Goal: Task Accomplishment & Management: Use online tool/utility

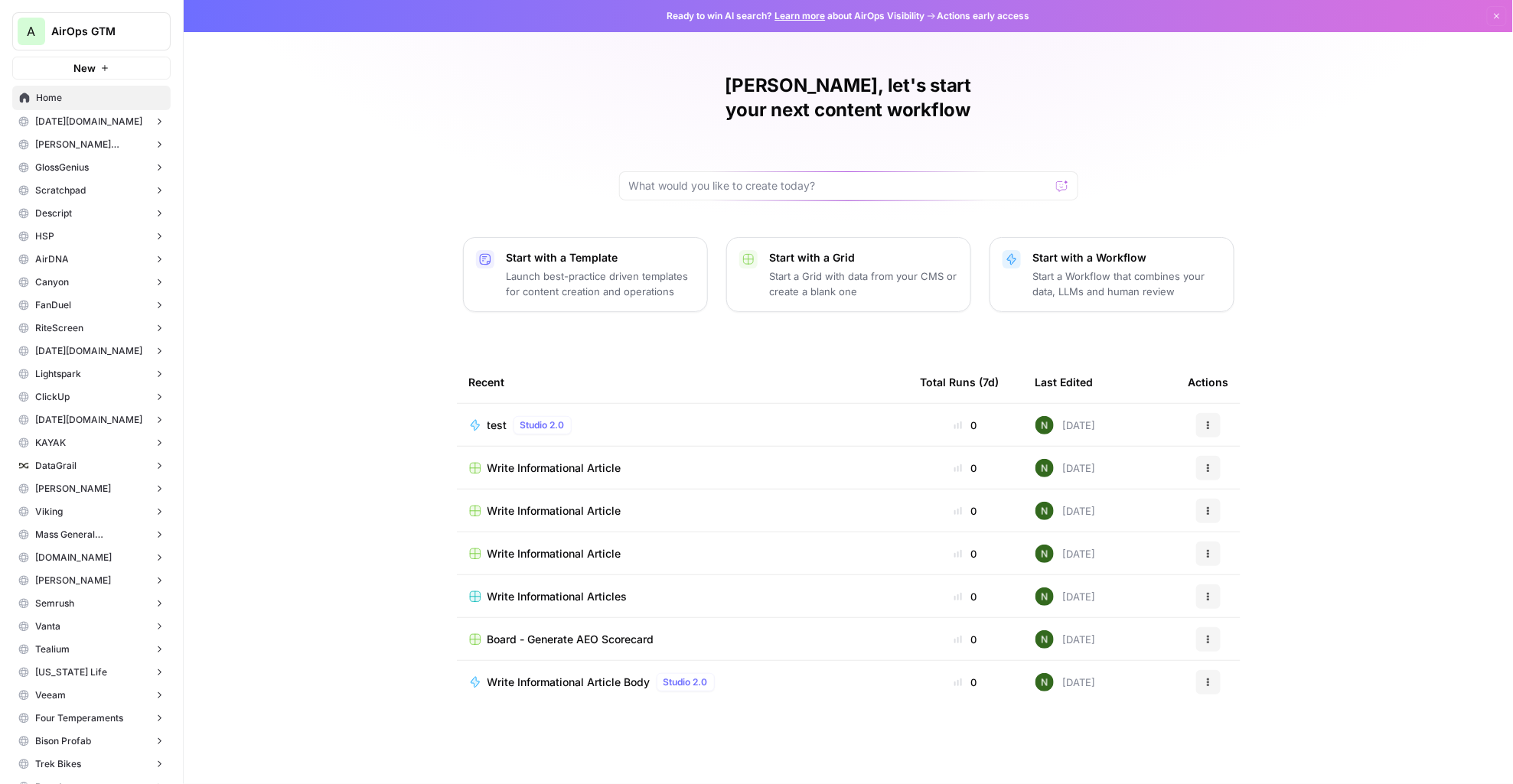
click at [94, 18] on button "A AirOps GTM" at bounding box center [92, 31] width 159 height 38
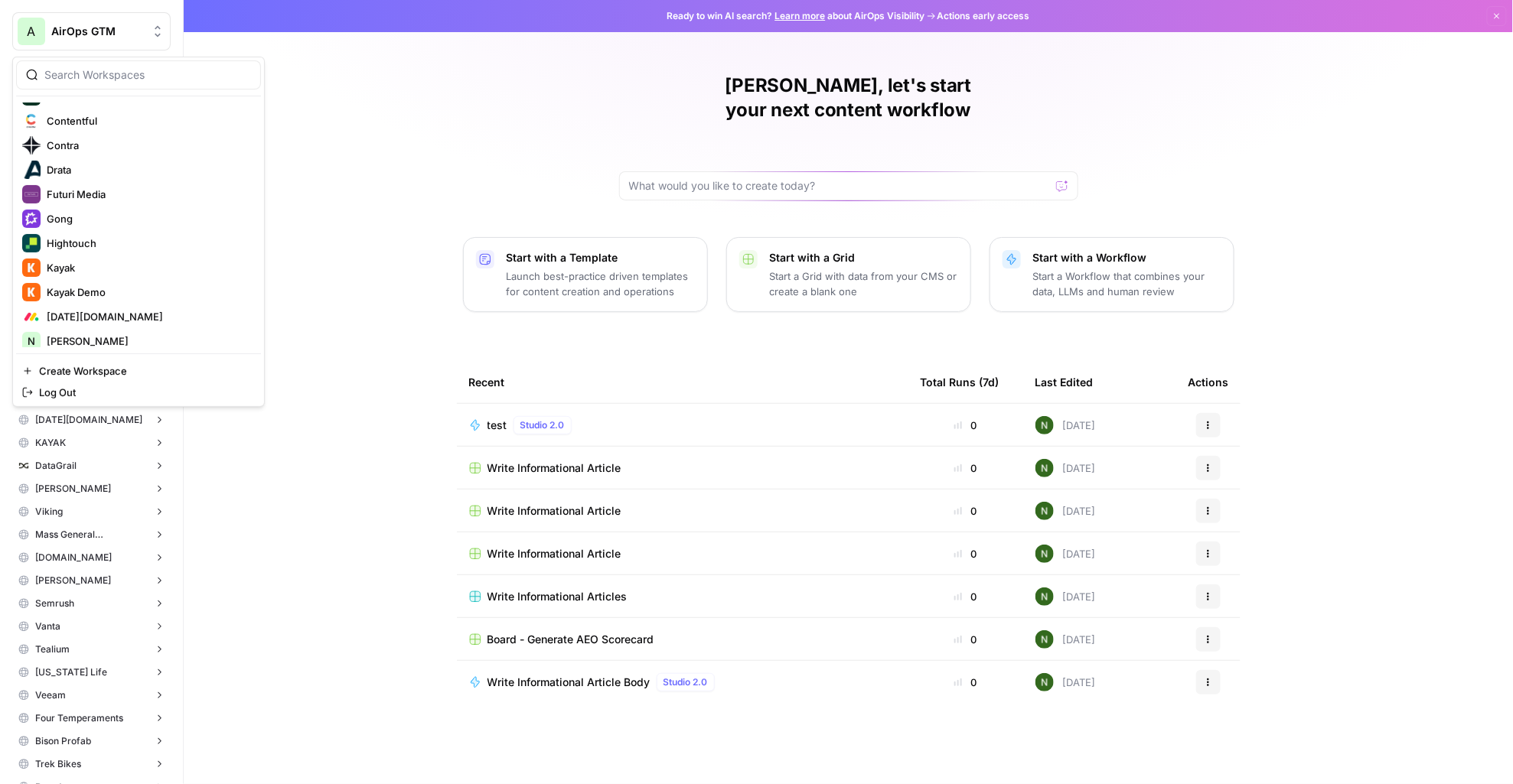
scroll to position [361, 0]
click at [127, 207] on button "Gong" at bounding box center [138, 219] width 245 height 25
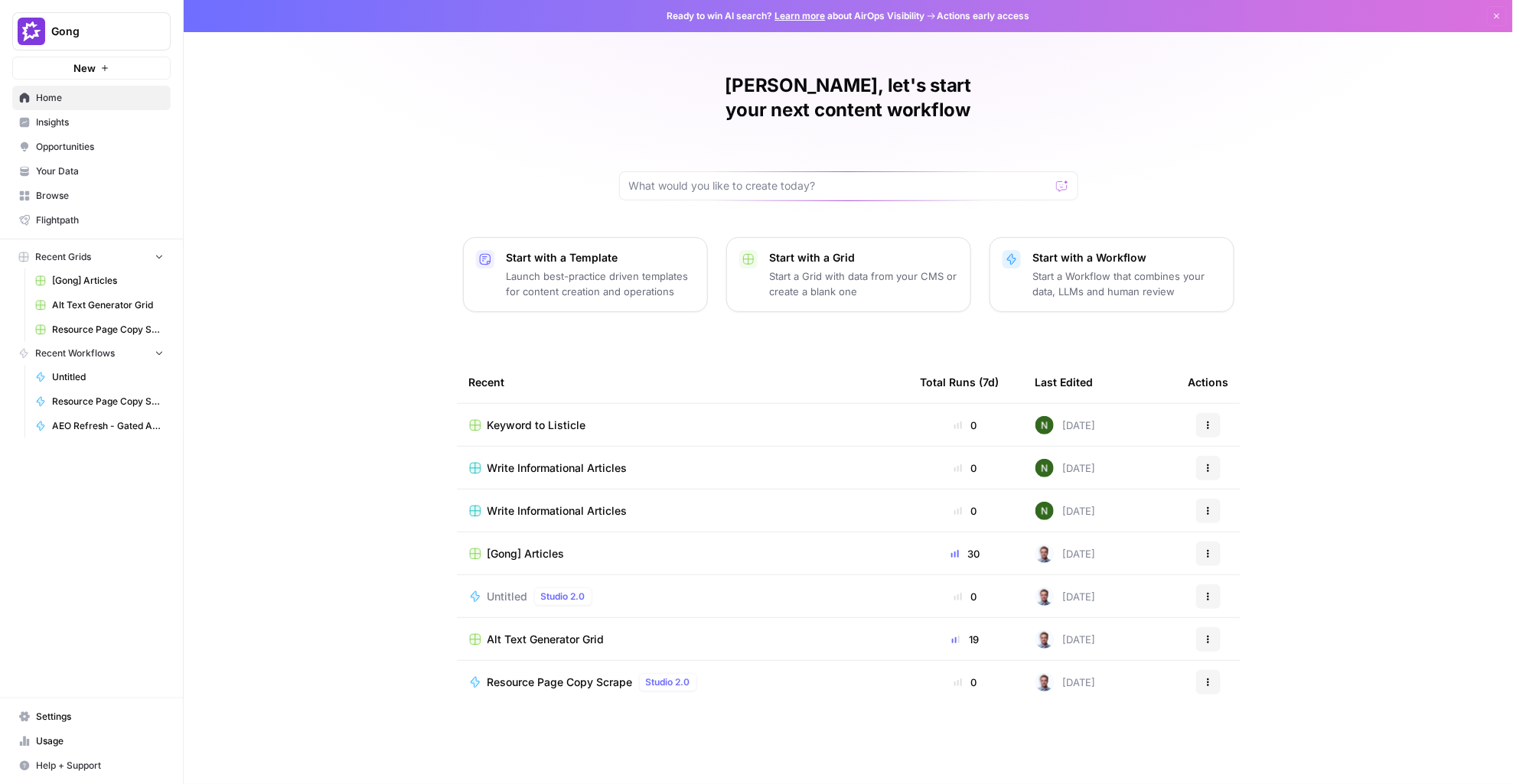
click at [66, 119] on span "Insights" at bounding box center [100, 122] width 128 height 14
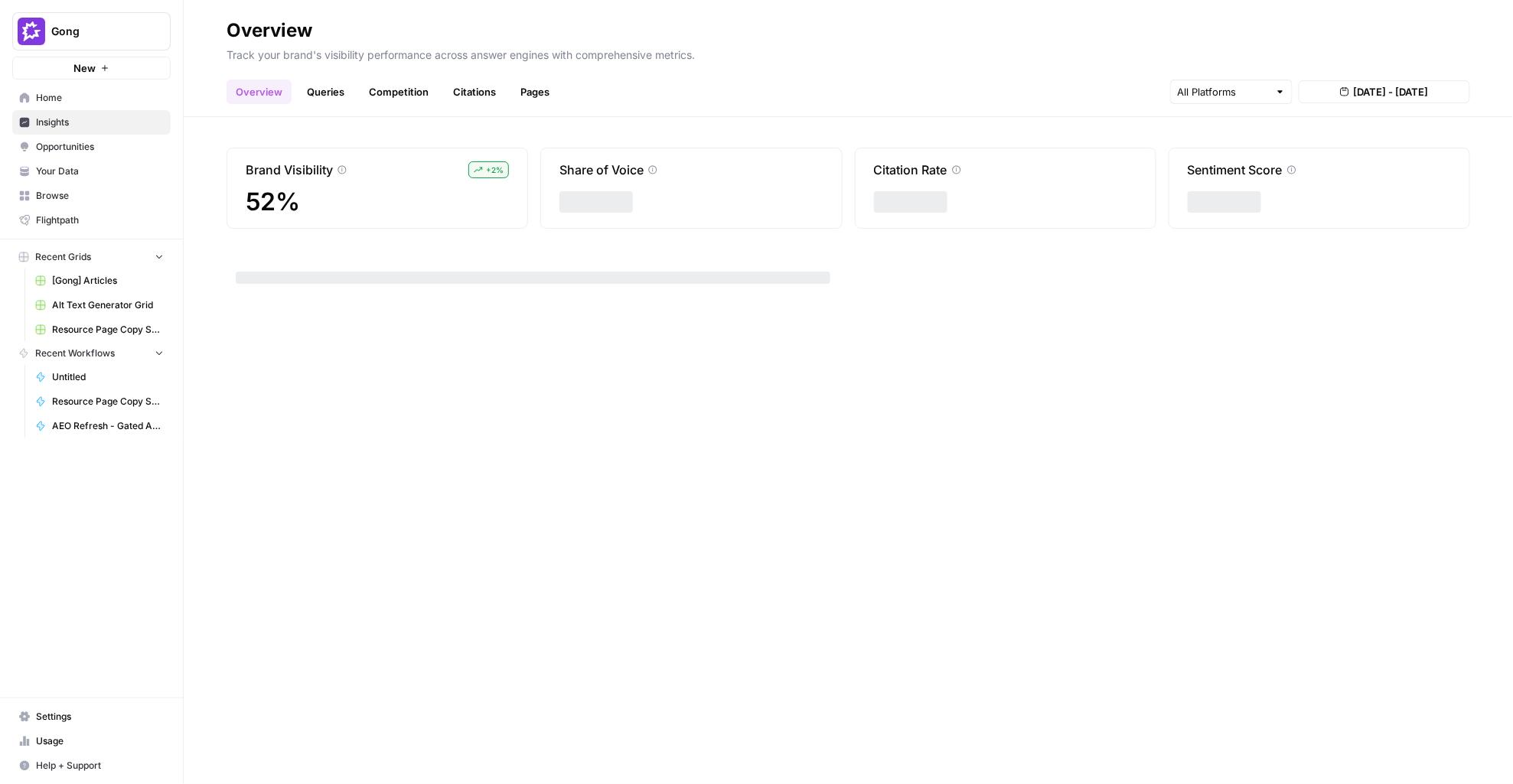
click at [73, 150] on span "Opportunities" at bounding box center [100, 146] width 128 height 14
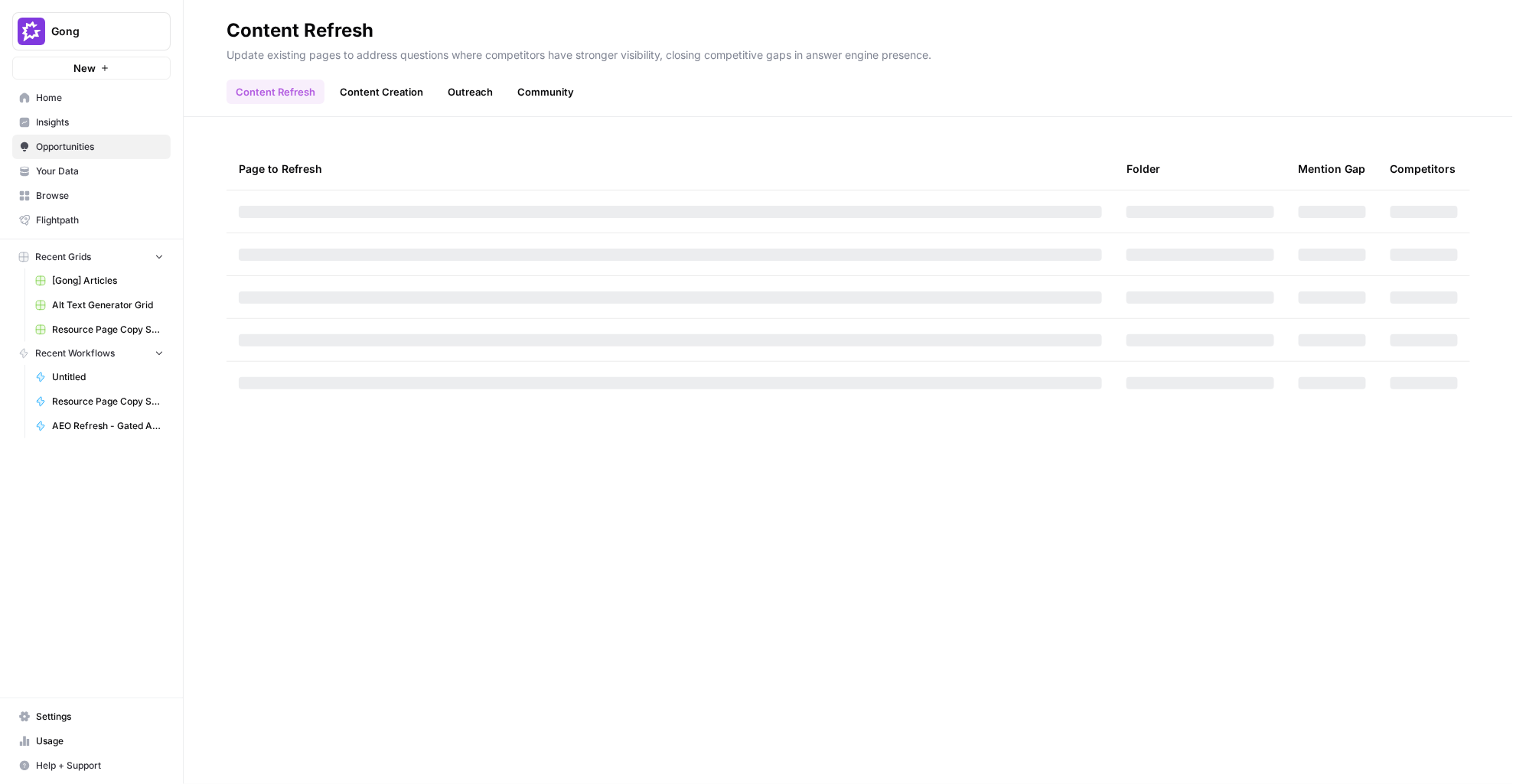
click at [75, 167] on span "Your Data" at bounding box center [100, 171] width 128 height 14
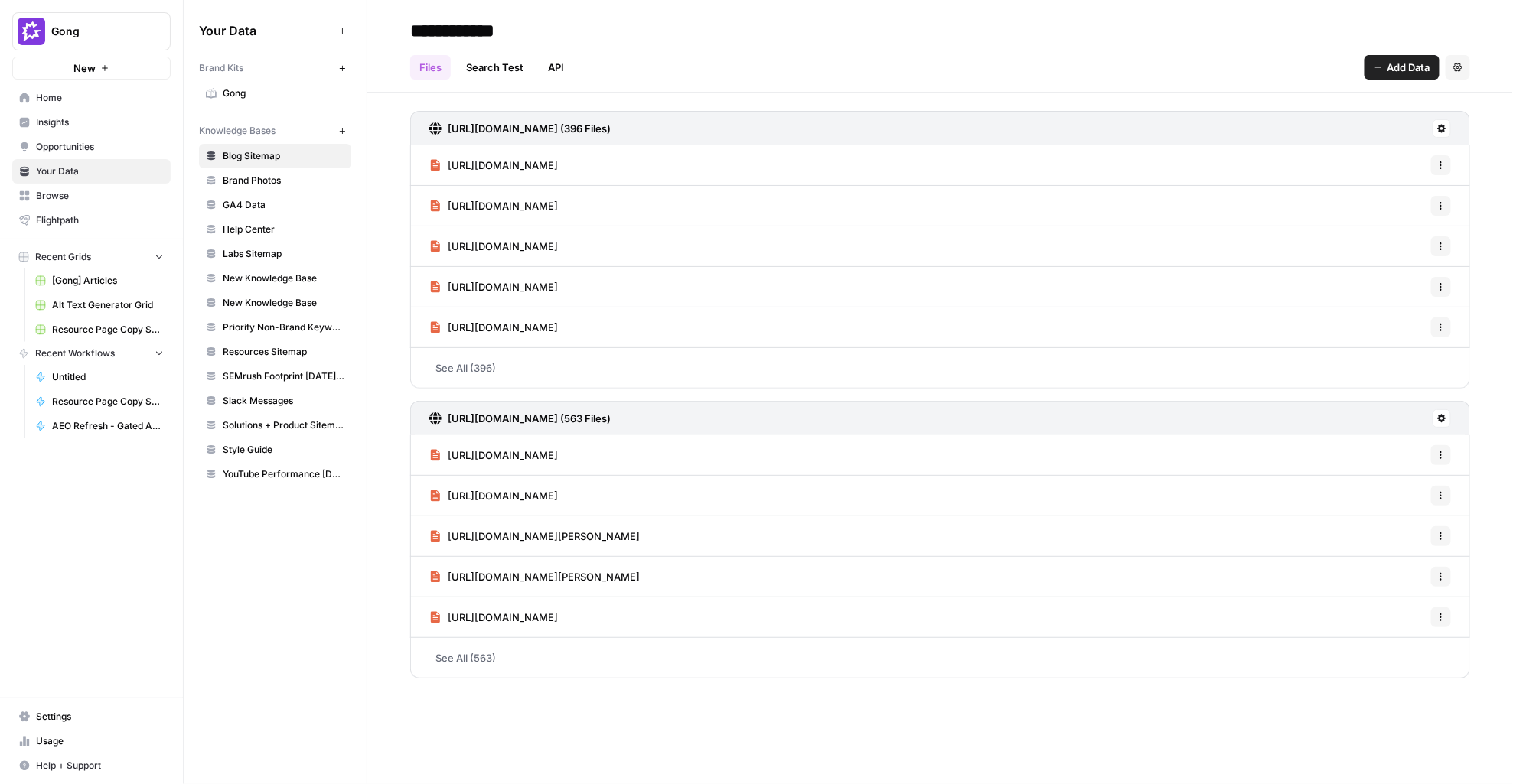
click at [70, 193] on span "Browse" at bounding box center [100, 196] width 128 height 14
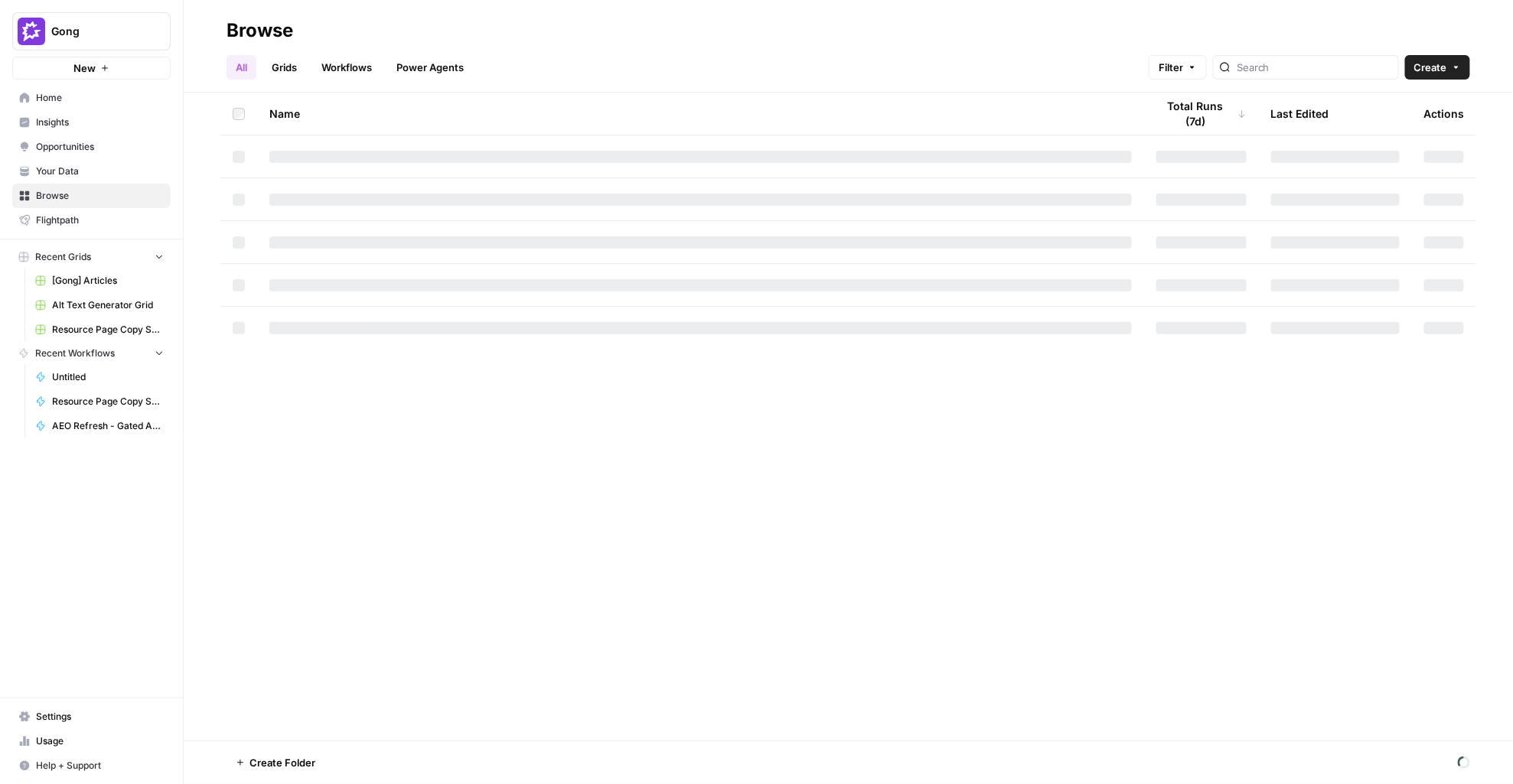
click at [79, 251] on span "Recent Grids" at bounding box center [63, 257] width 56 height 14
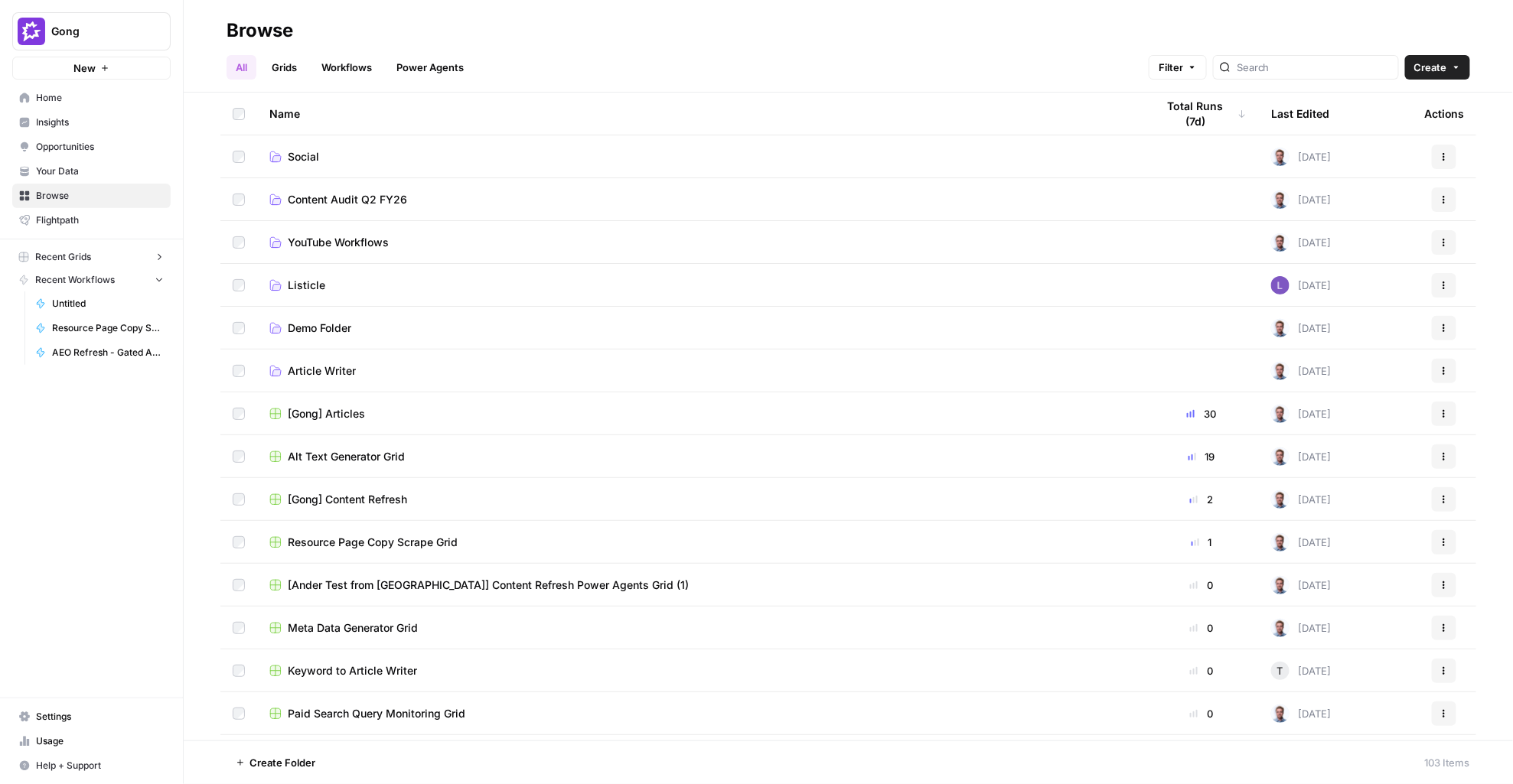
click at [60, 739] on span "Usage" at bounding box center [100, 741] width 128 height 14
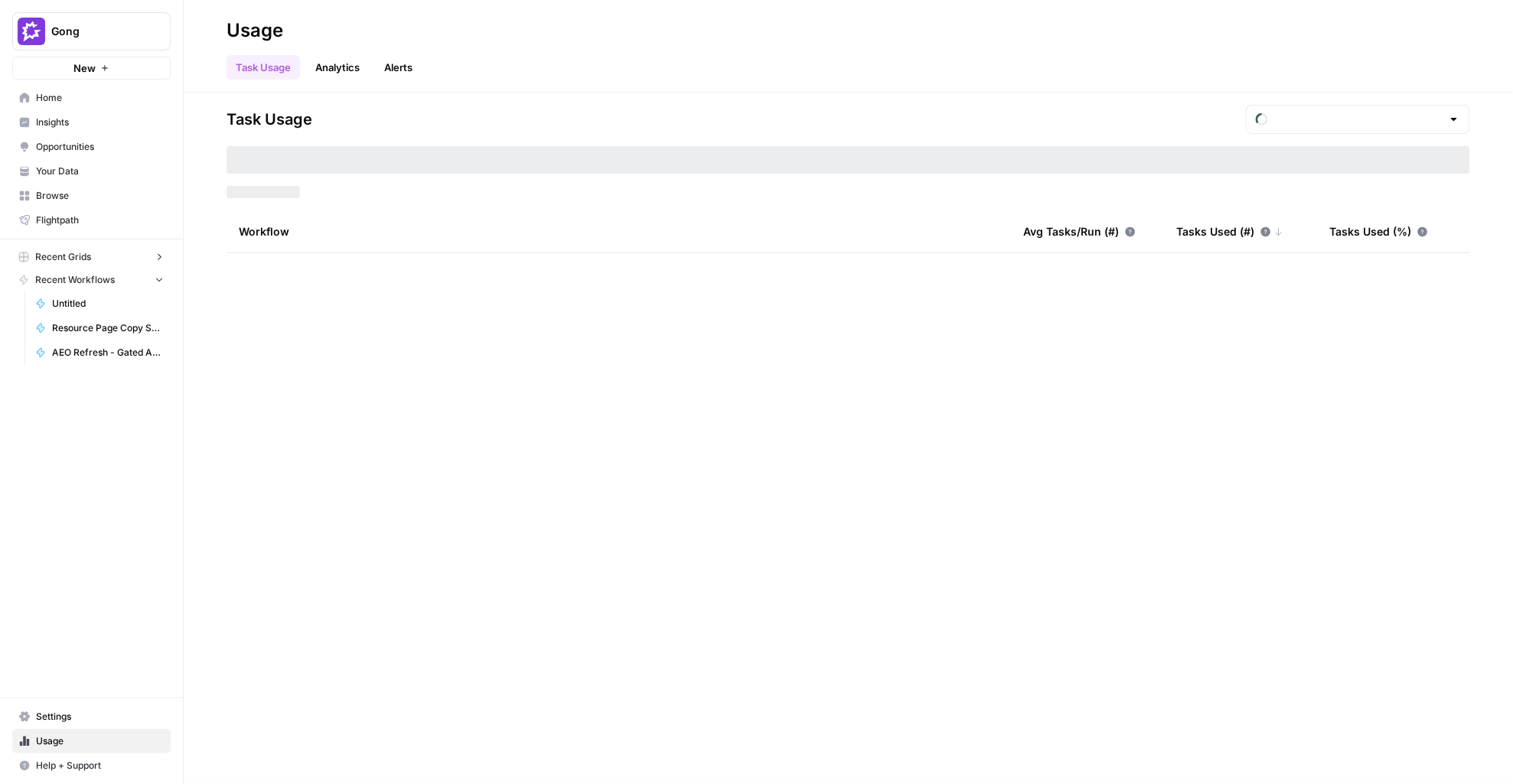
type input "August Tasks"
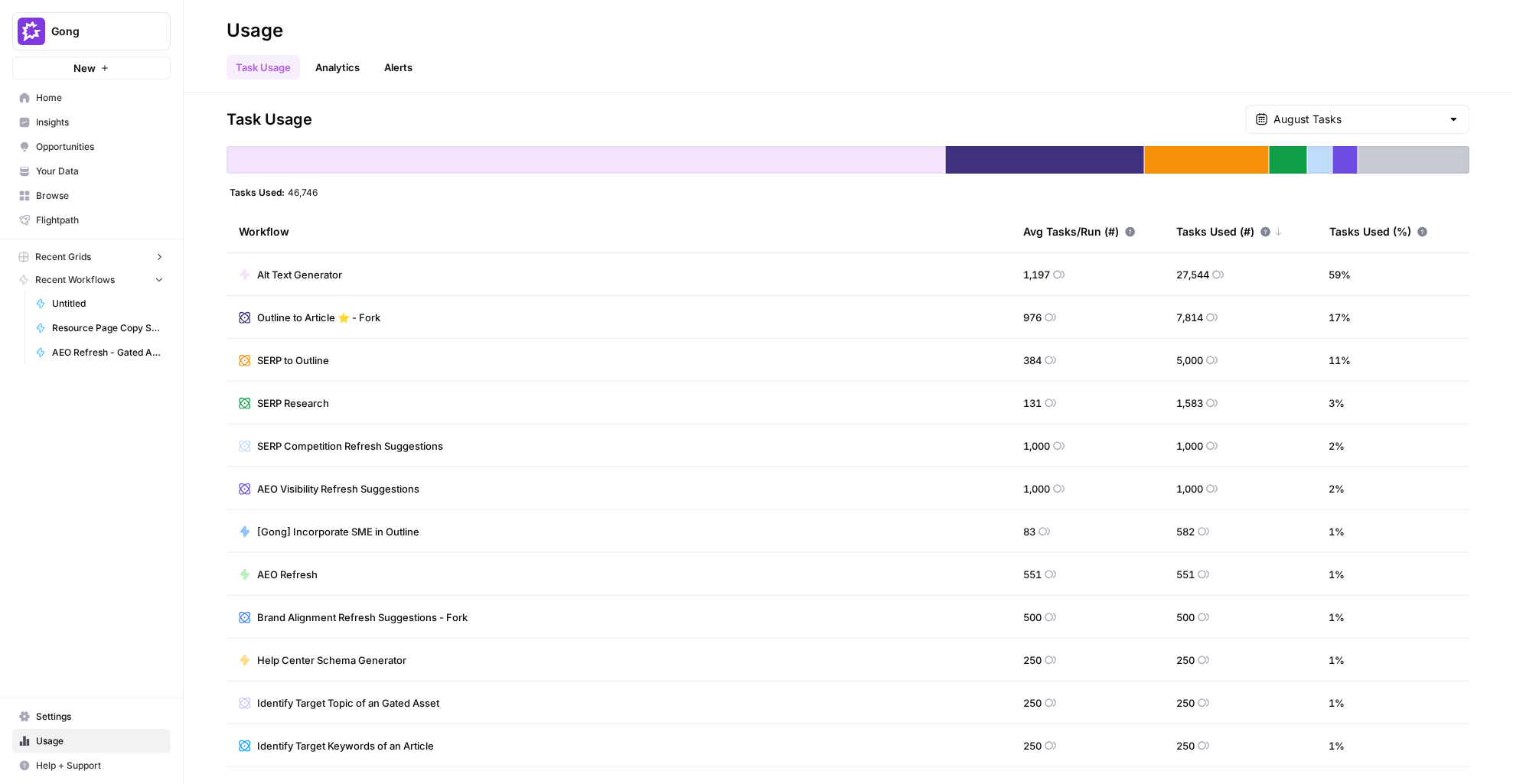
click at [1074, 232] on div "Avg Tasks/Run (#)" at bounding box center [1079, 231] width 112 height 42
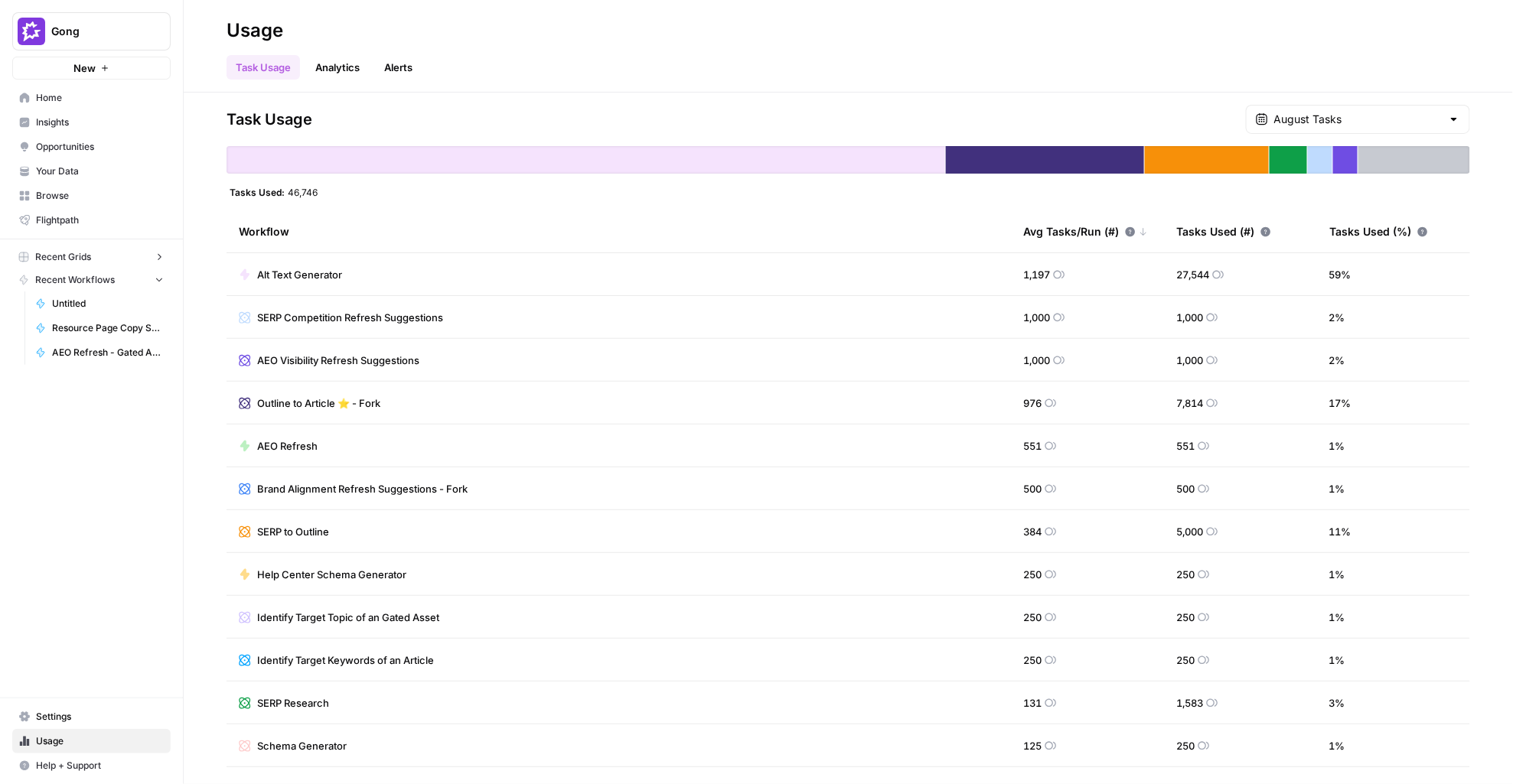
click at [183, 470] on div "Gong New Home Insights Opportunities Your Data Browse Flightpath Recent Grids […" at bounding box center [91, 392] width 183 height 784
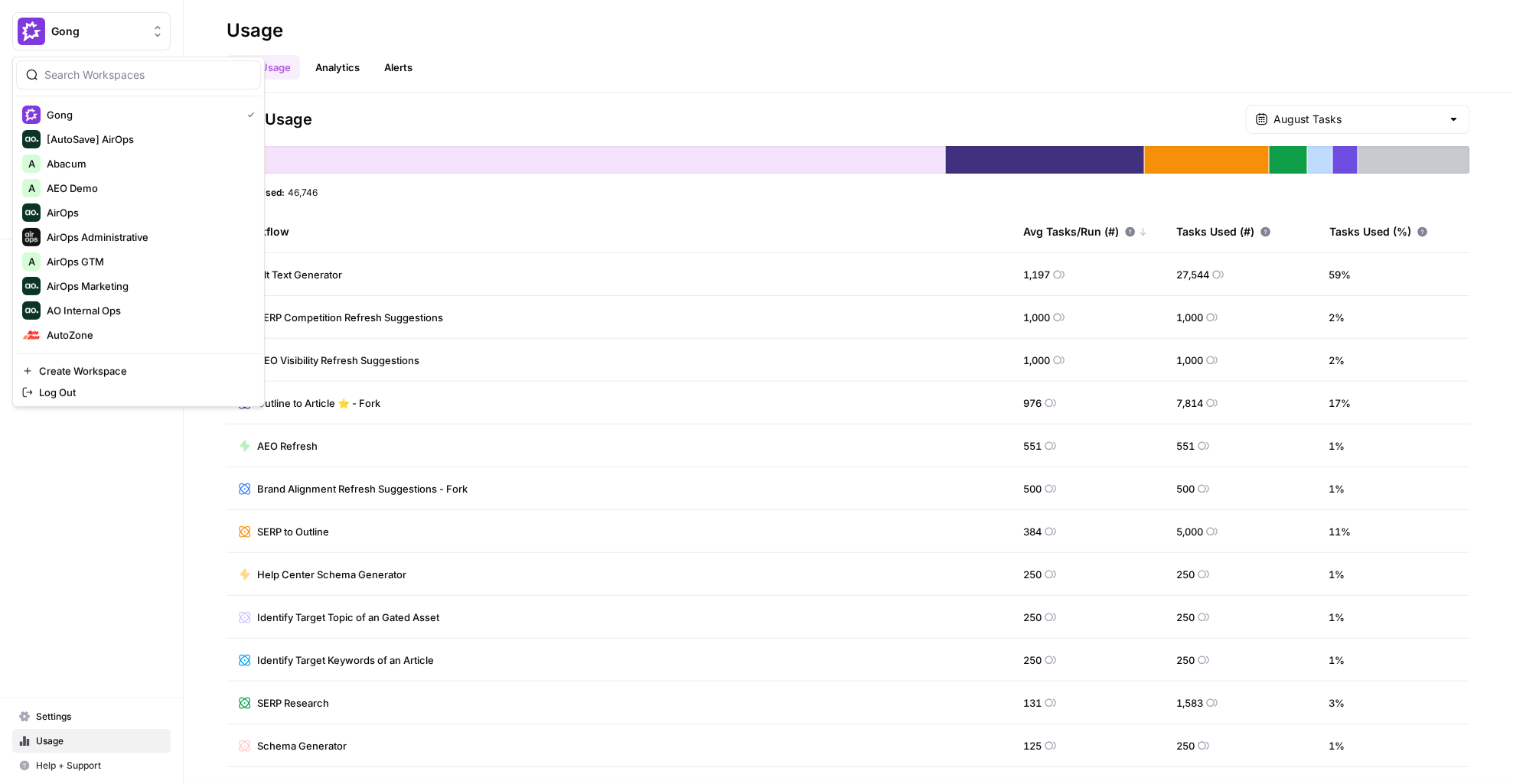
click at [126, 41] on button "Gong" at bounding box center [92, 31] width 159 height 38
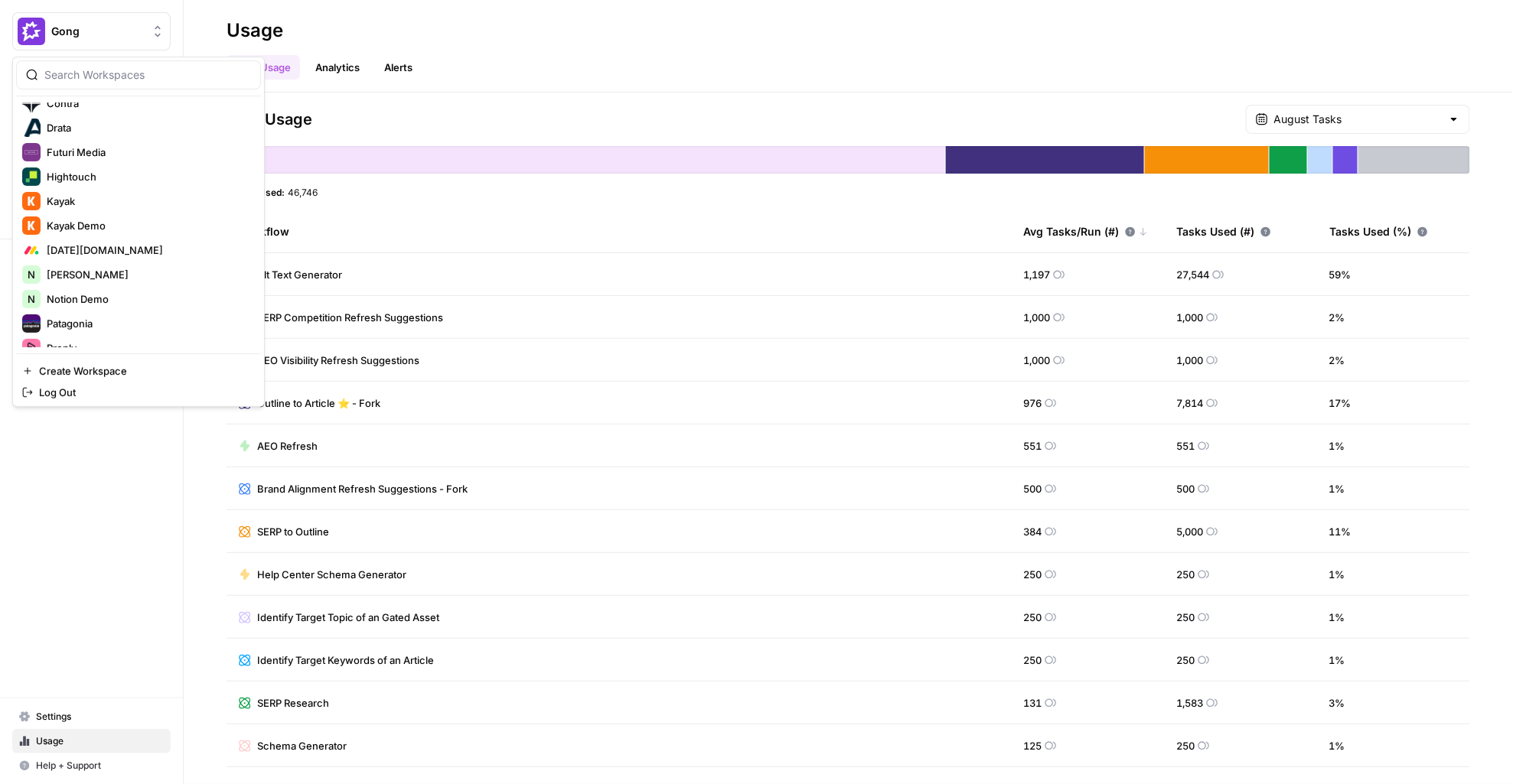
scroll to position [445, 0]
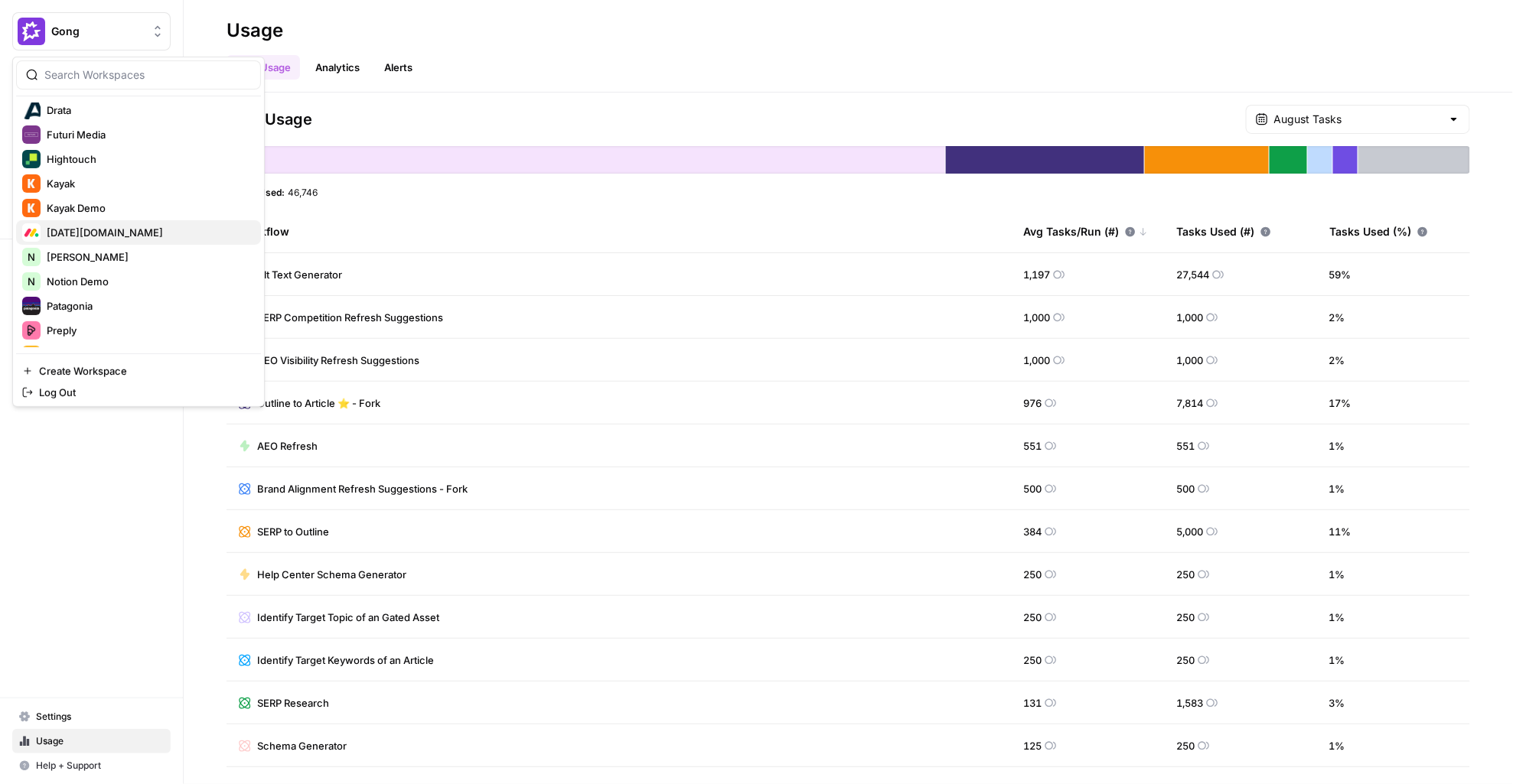
click at [124, 237] on span "[DATE][DOMAIN_NAME]" at bounding box center [147, 232] width 202 height 16
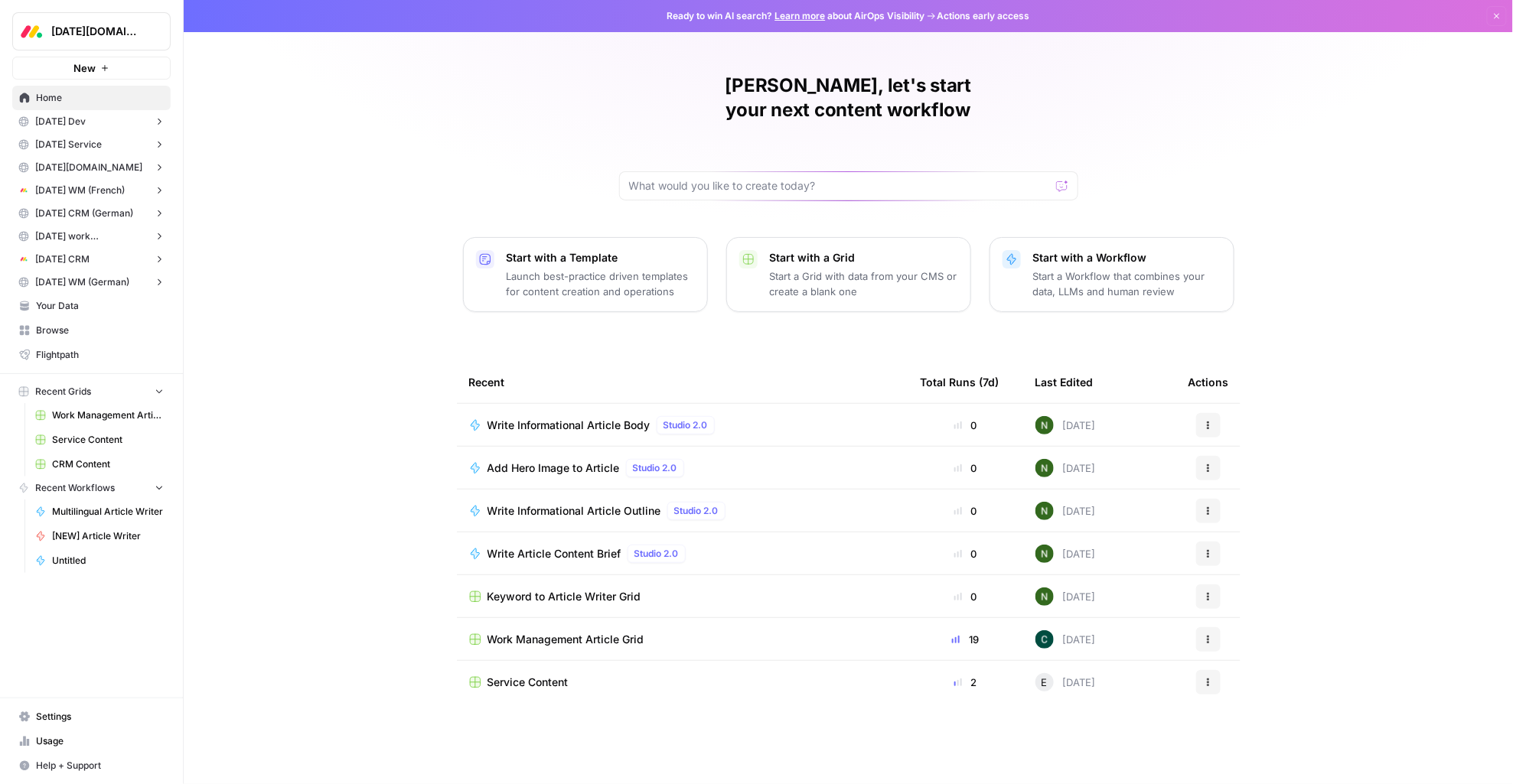
click at [56, 752] on link "Usage" at bounding box center [92, 741] width 159 height 25
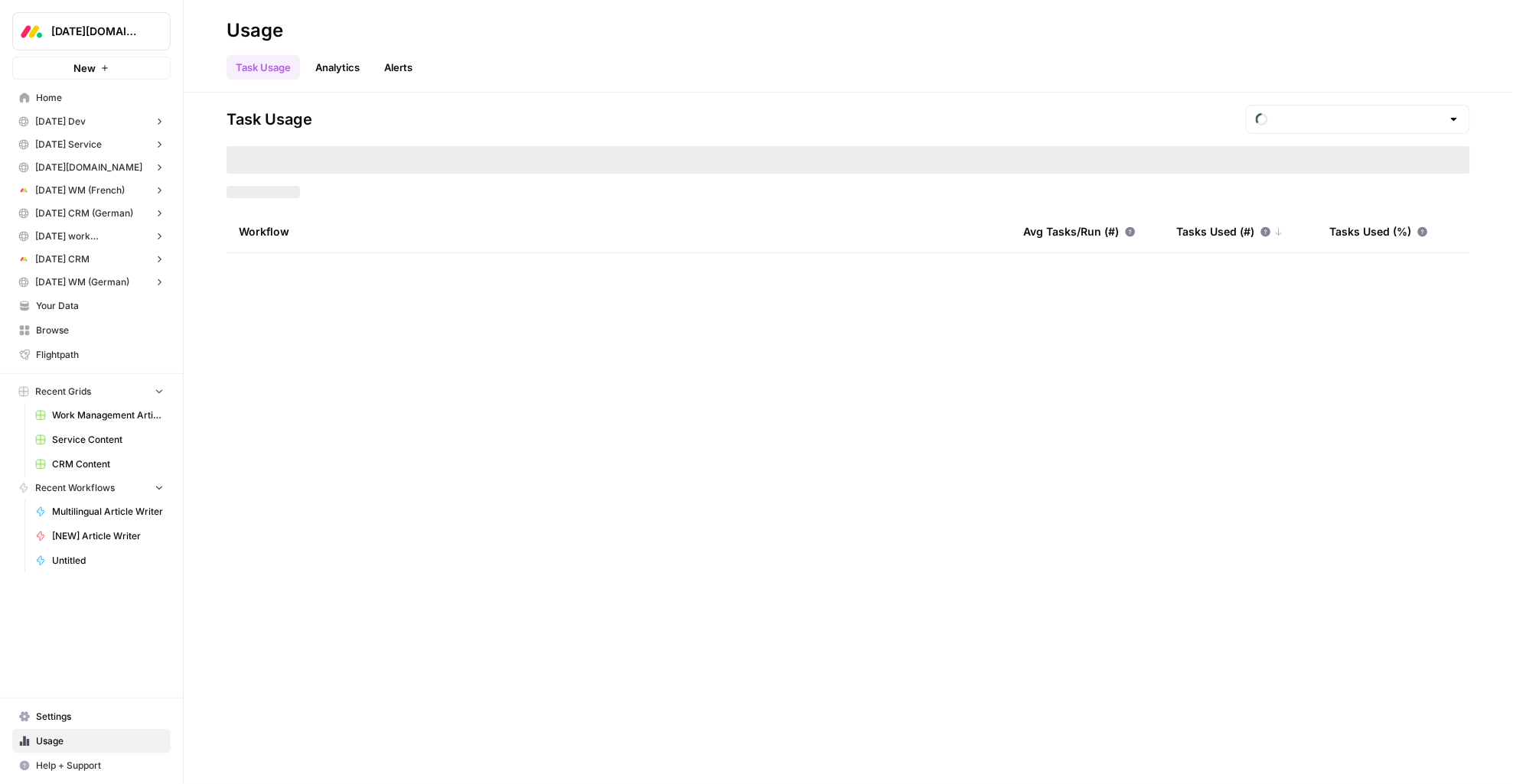
type input "August Tasks"
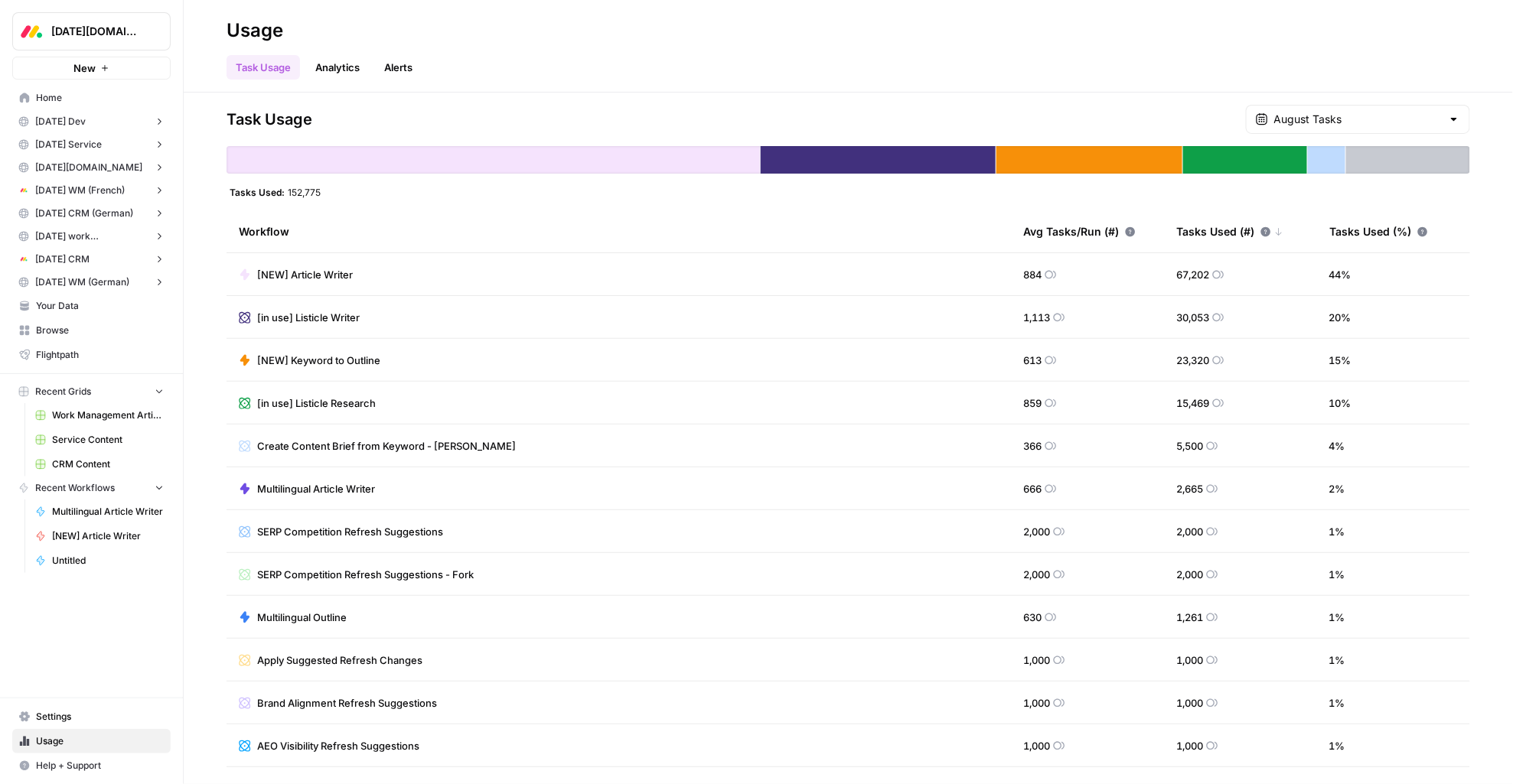
click at [1064, 233] on div "Avg Tasks/Run (#)" at bounding box center [1079, 231] width 112 height 42
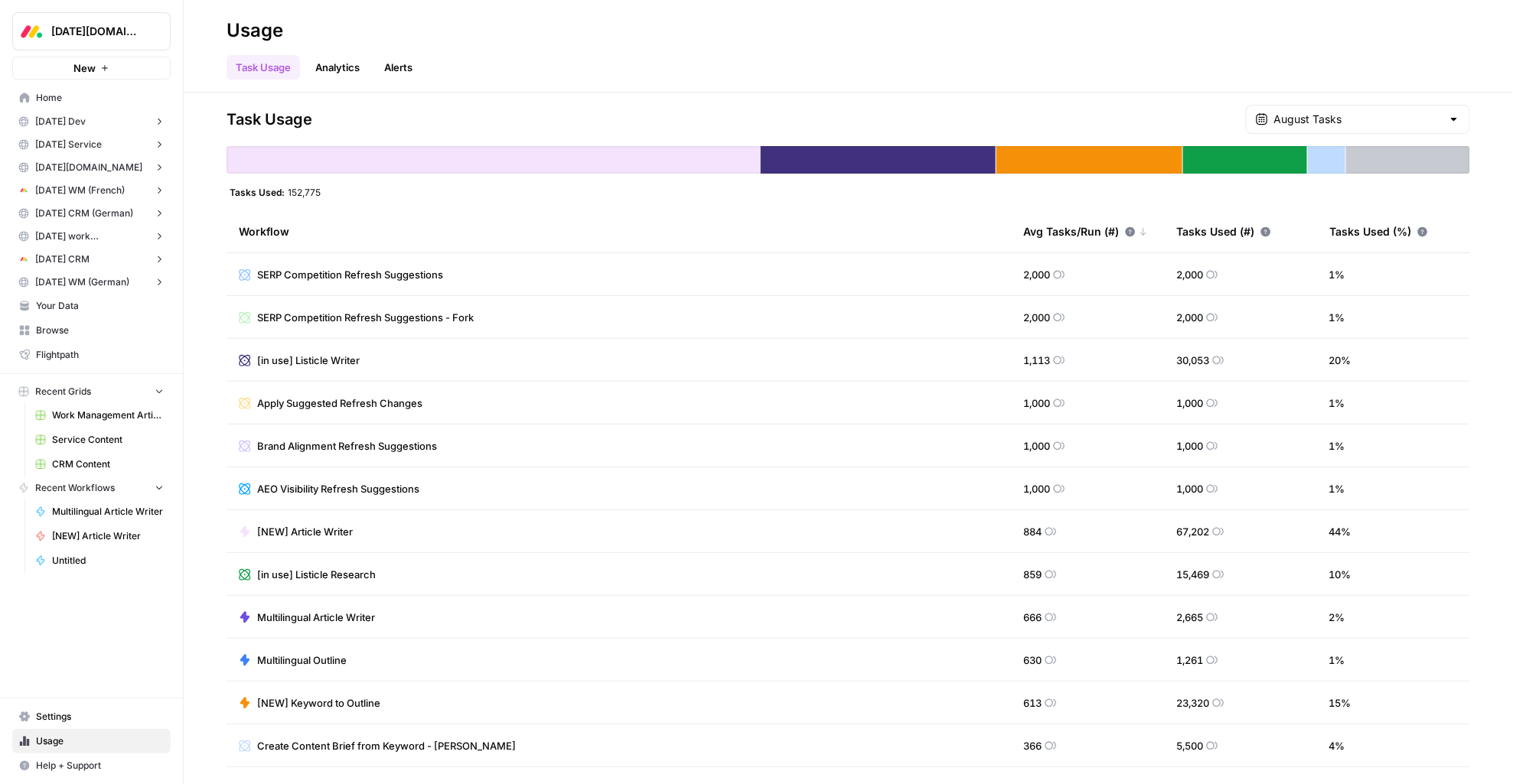
click at [489, 61] on div "Task Usage Analytics Alerts" at bounding box center [848, 61] width 1244 height 37
